Goal: Task Accomplishment & Management: Use online tool/utility

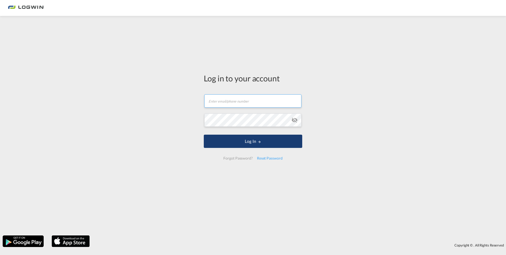
type input "[PERSON_NAME][EMAIL_ADDRESS][PERSON_NAME][DOMAIN_NAME]"
click at [217, 142] on button "Log In" at bounding box center [253, 141] width 99 height 13
